Goal: Communication & Community: Participate in discussion

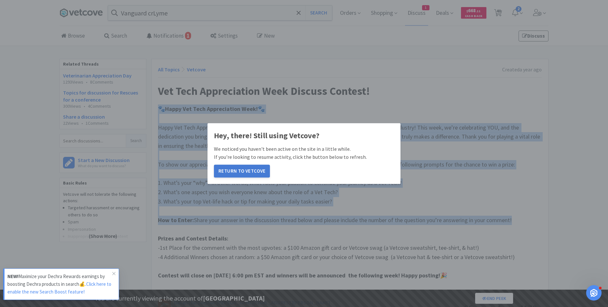
click at [242, 173] on button "Return to Vetcove" at bounding box center [242, 171] width 56 height 13
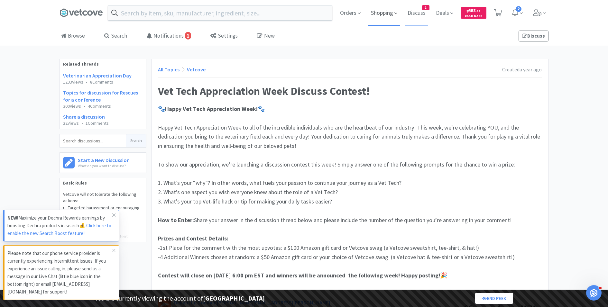
click at [370, 17] on span "Shopping" at bounding box center [384, 13] width 32 height 26
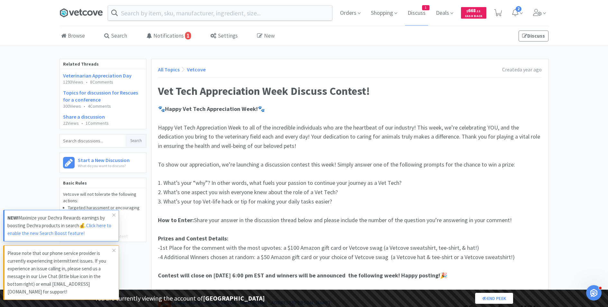
click at [82, 10] on icon at bounding box center [81, 13] width 43 height 10
